Goal: Information Seeking & Learning: Learn about a topic

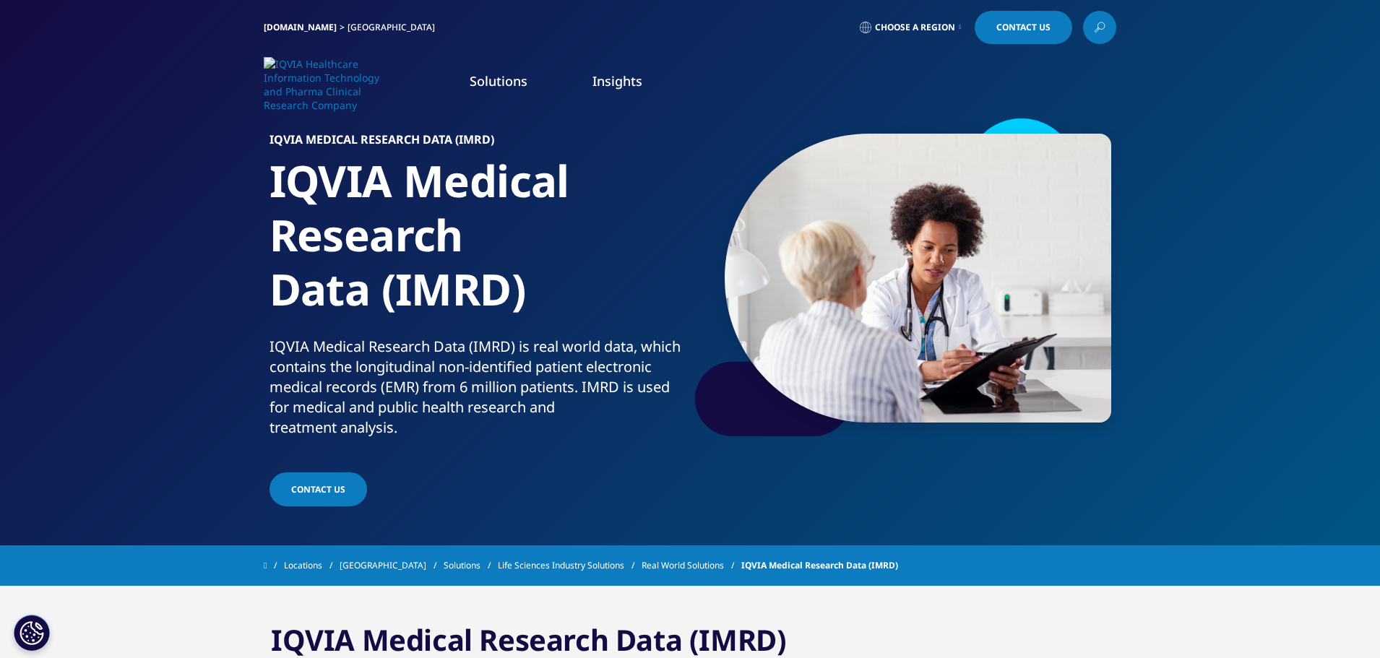
click at [930, 26] on span "Choose a Region" at bounding box center [915, 28] width 80 height 12
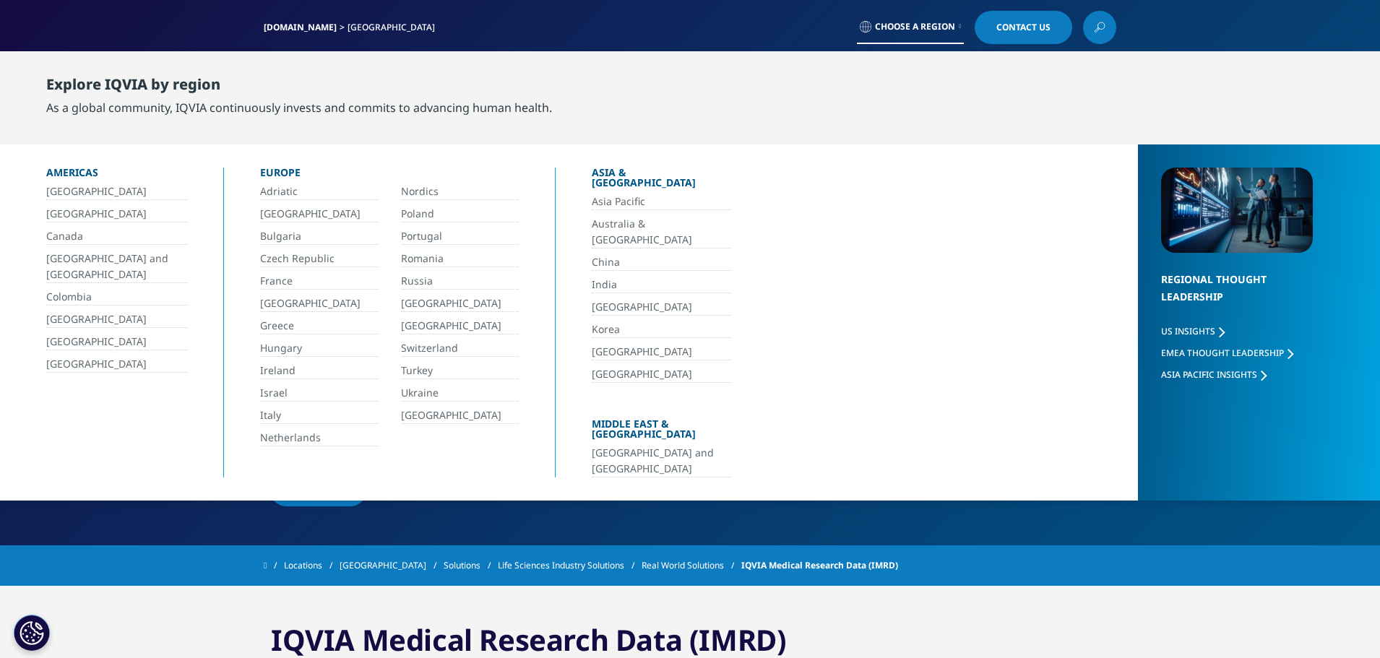
click at [76, 364] on link "[GEOGRAPHIC_DATA]" at bounding box center [116, 364] width 141 height 17
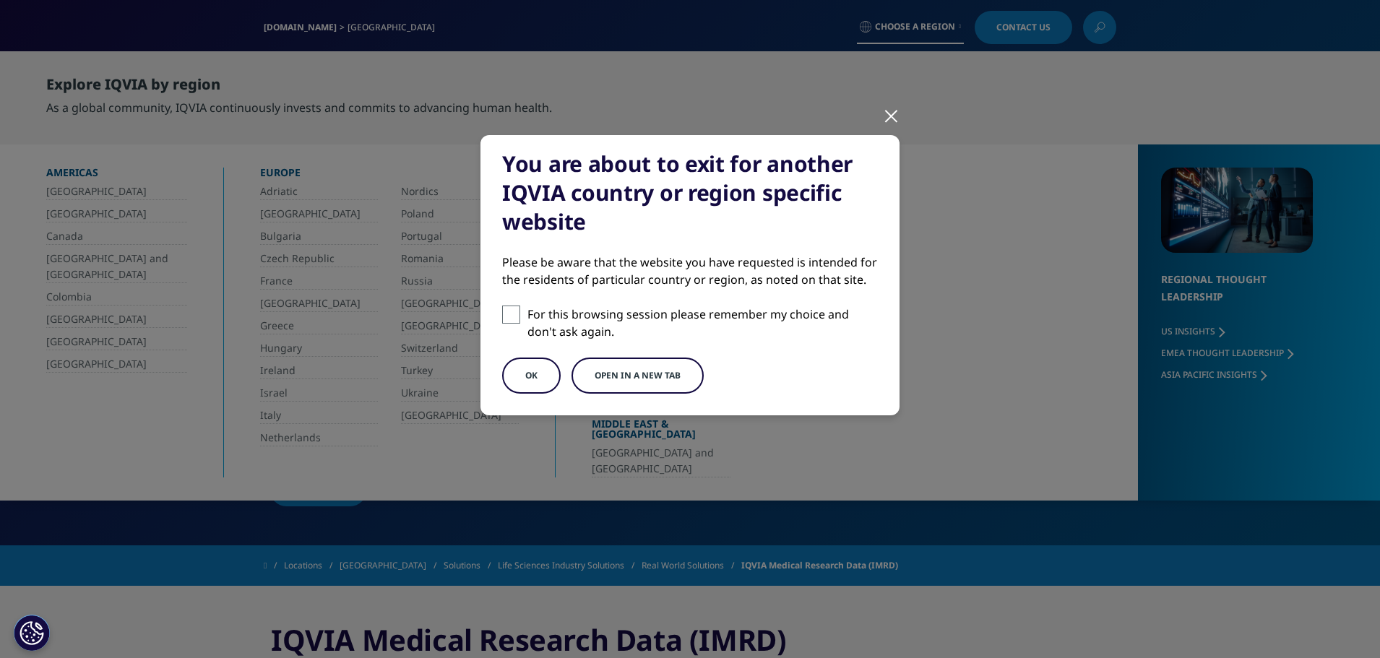
click at [508, 312] on span at bounding box center [511, 315] width 18 height 18
click at [508, 312] on input "For this browsing session please remember my choice and don't ask again." at bounding box center [511, 315] width 18 height 18
checkbox input "true"
click at [546, 381] on button "OK" at bounding box center [531, 376] width 59 height 36
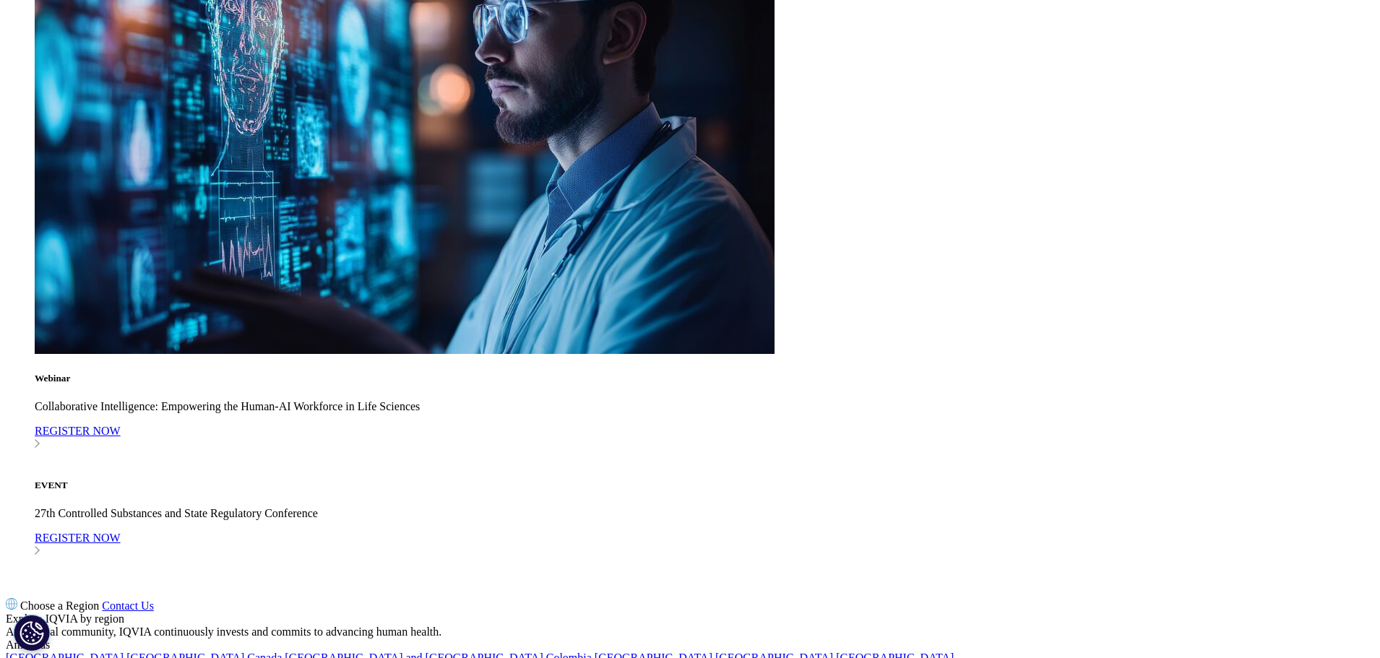
scroll to position [2167, 0]
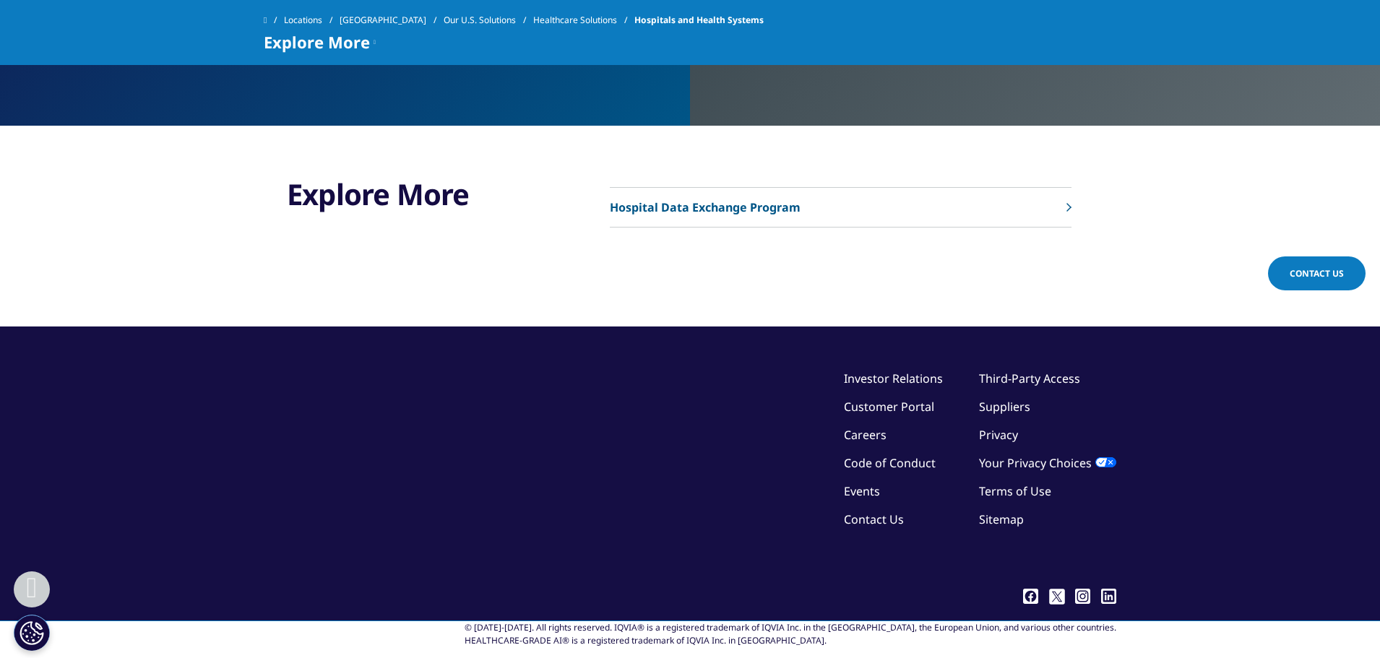
scroll to position [3823, 0]
click at [725, 199] on p "Hospital Data Exchange Program" at bounding box center [705, 207] width 191 height 17
